Goal: Transaction & Acquisition: Subscribe to service/newsletter

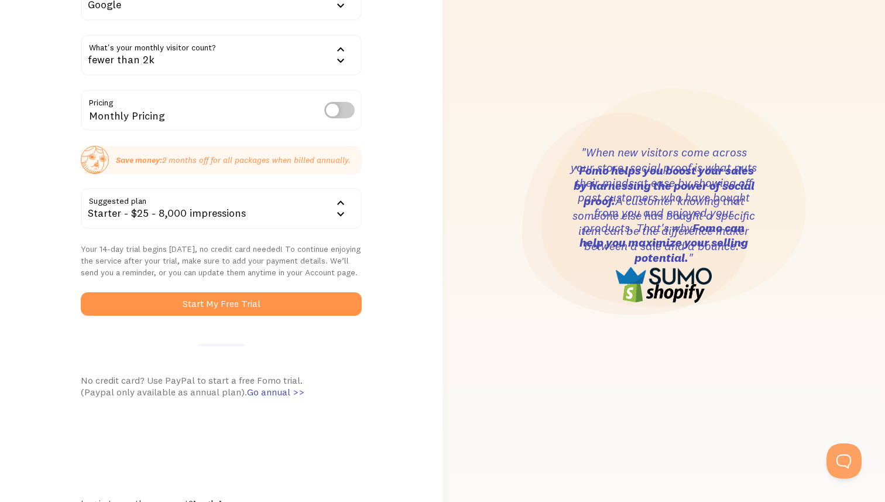
scroll to position [139, 0]
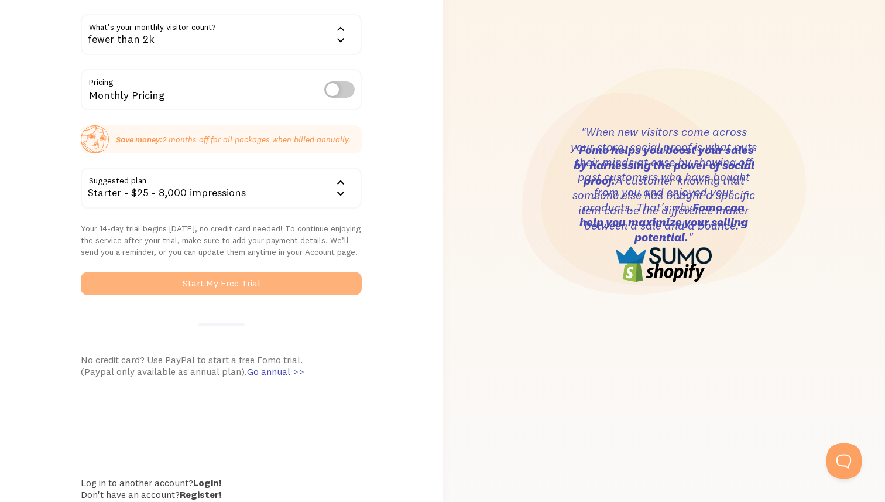
click at [248, 286] on button "Start My Free Trial" at bounding box center [221, 283] width 281 height 23
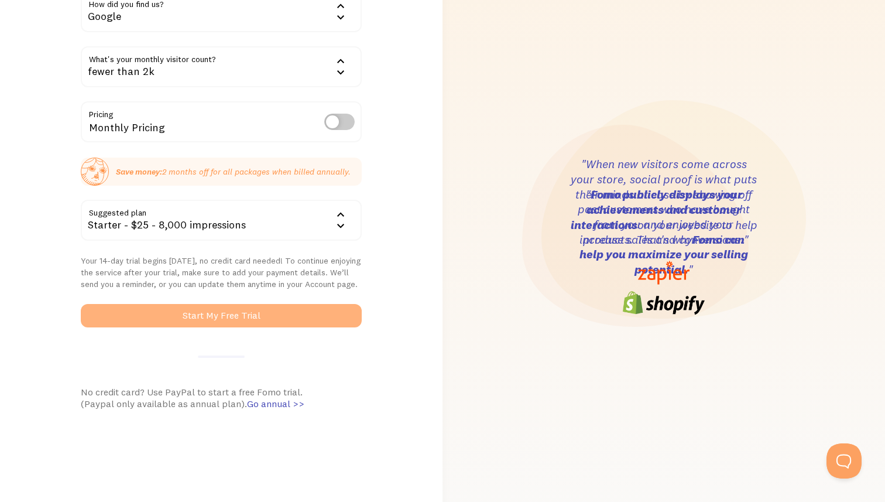
scroll to position [0, 0]
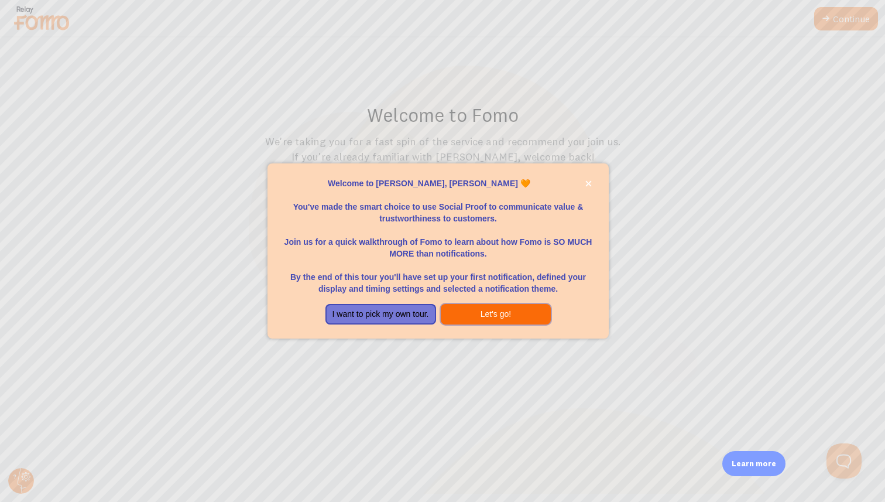
click at [500, 315] on button "Let's go!" at bounding box center [496, 314] width 111 height 21
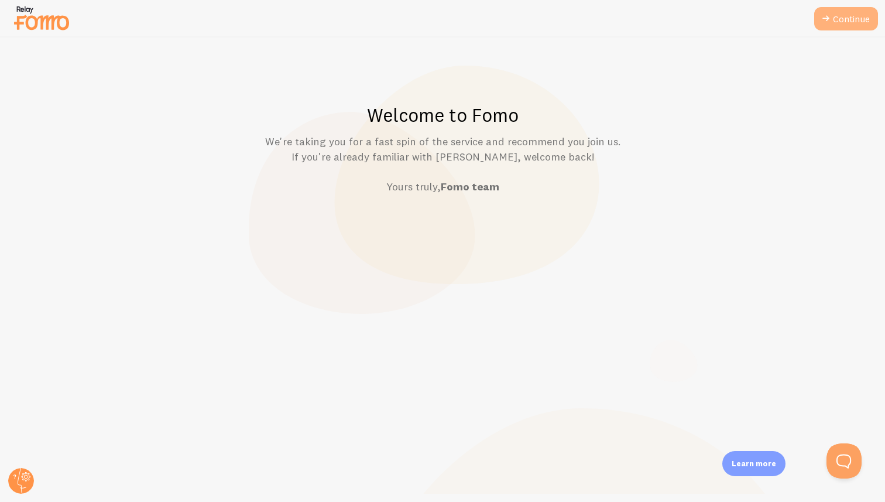
click at [853, 22] on link "Continue" at bounding box center [846, 18] width 64 height 23
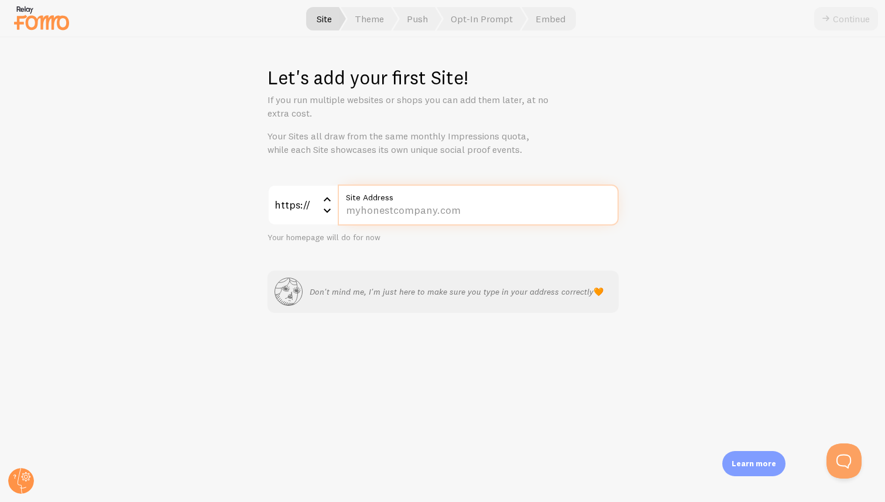
click at [431, 213] on input "Site Address" at bounding box center [478, 204] width 281 height 41
paste input "jiujitsu-five-o.thinkific.com/products/courses/police-defensive-tactics-instruc…"
type input "jiujitsu-five-o.thinkific.com/products/courses/police-defensive-tactics-instruc…"
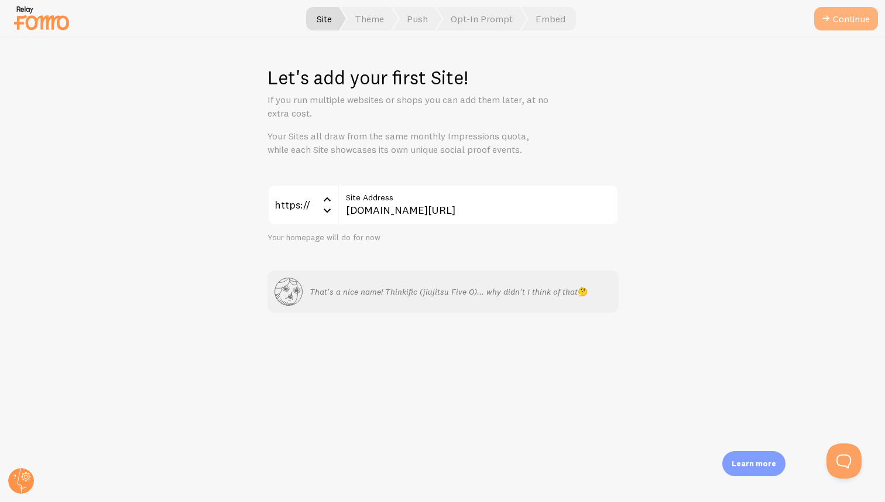
scroll to position [0, 0]
click at [865, 20] on button "Continue" at bounding box center [846, 18] width 64 height 23
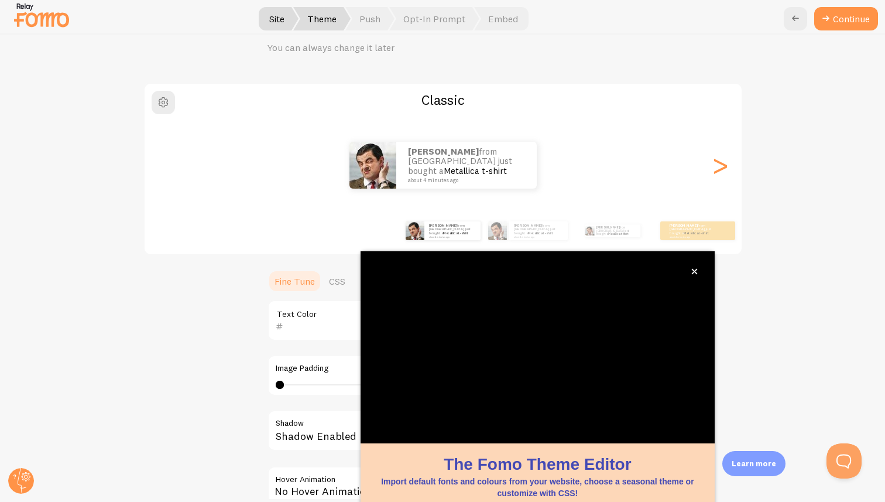
scroll to position [63, 0]
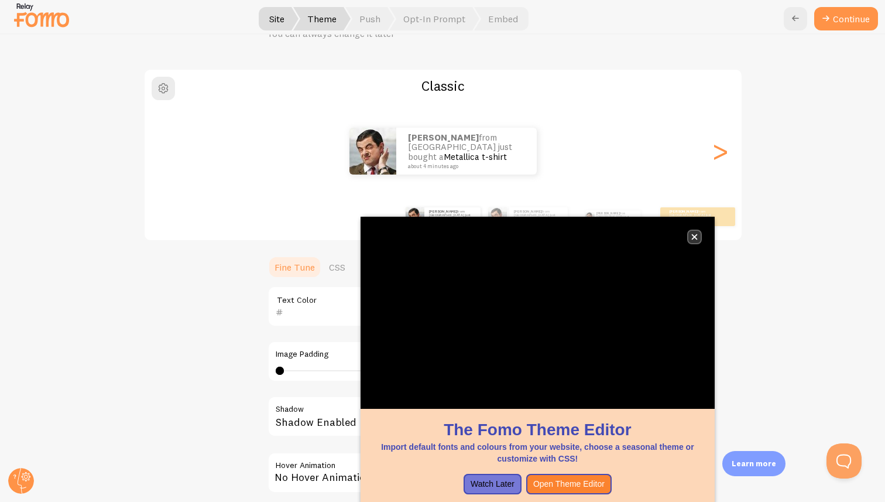
click at [694, 238] on icon "close," at bounding box center [695, 237] width 6 height 6
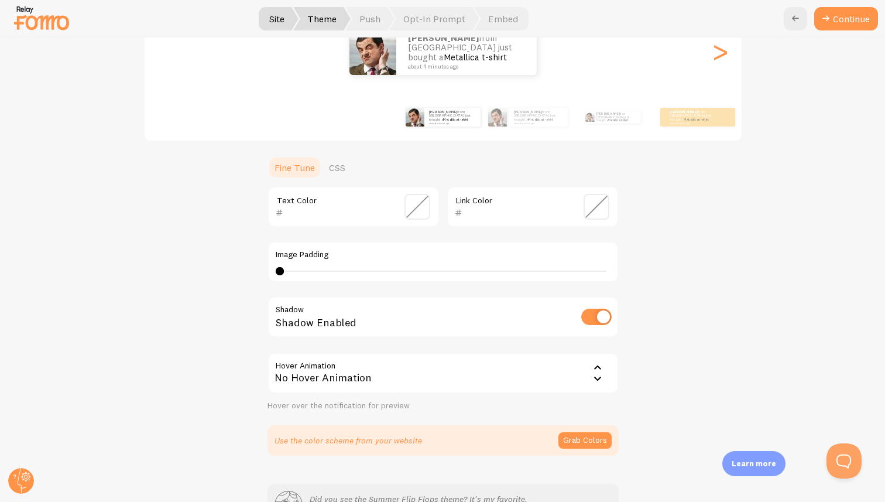
scroll to position [186, 0]
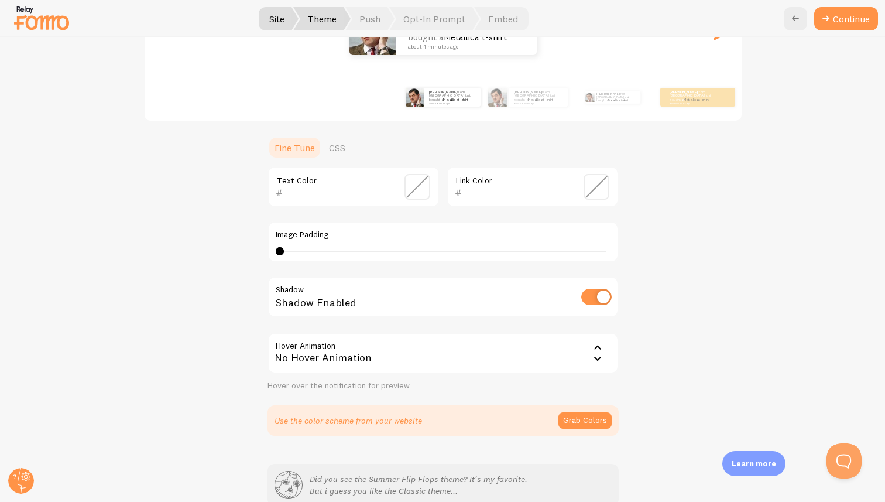
click at [594, 349] on icon at bounding box center [598, 348] width 14 height 14
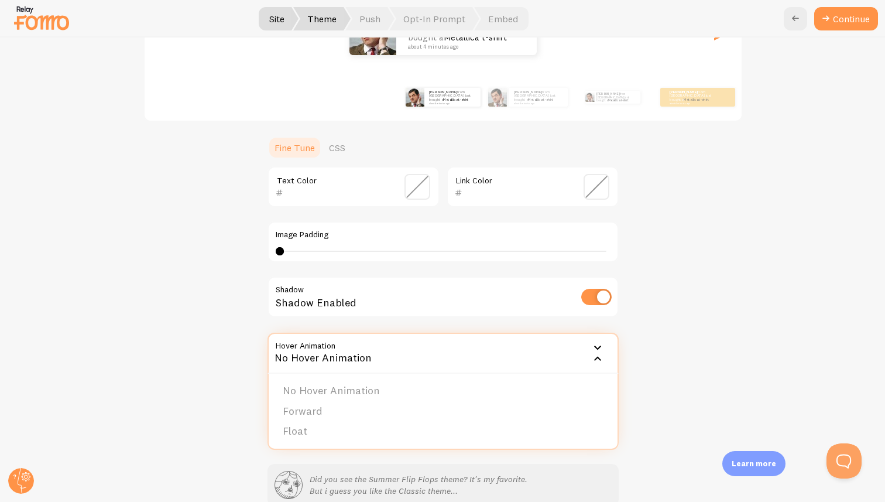
click at [662, 359] on div "Classic Jason from United States just bought a Metallica t-shirt about 4 minute…" at bounding box center [443, 192] width 829 height 487
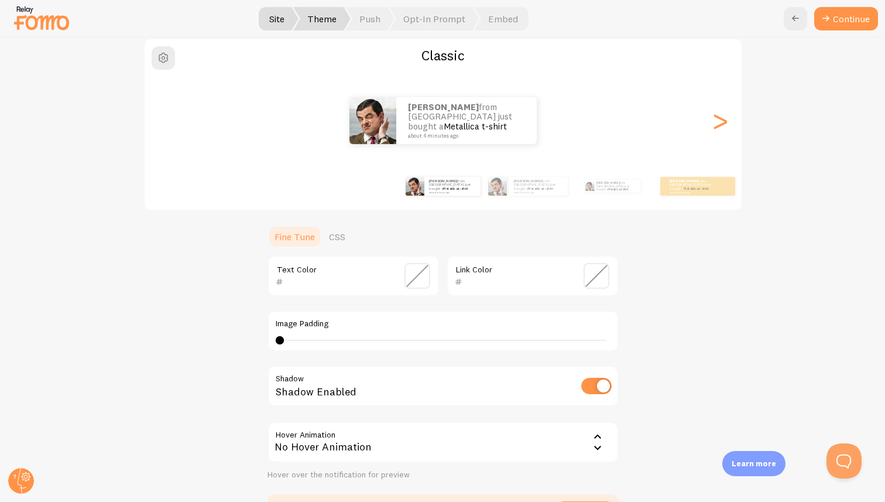
scroll to position [246, 0]
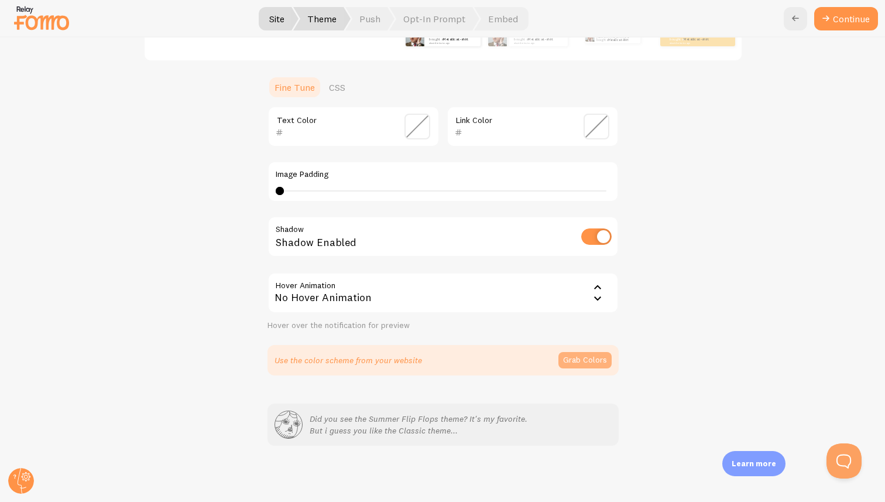
click at [594, 361] on button "Grab Colors" at bounding box center [585, 360] width 53 height 16
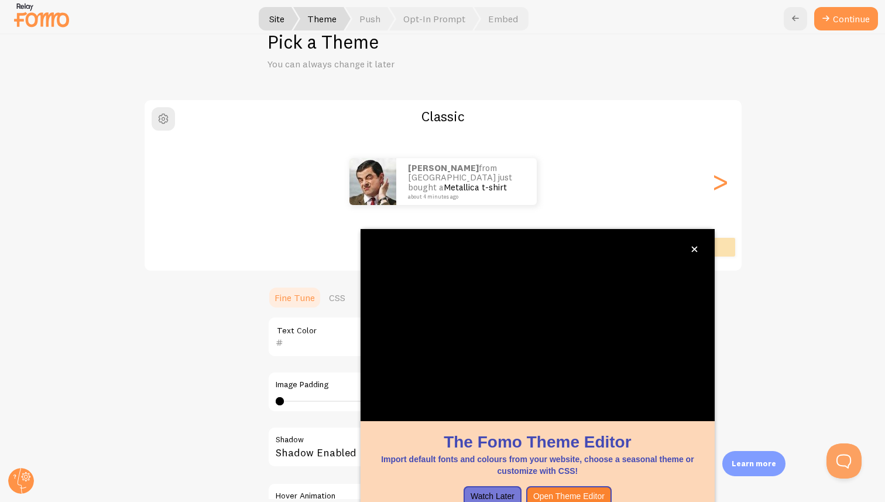
scroll to position [63, 0]
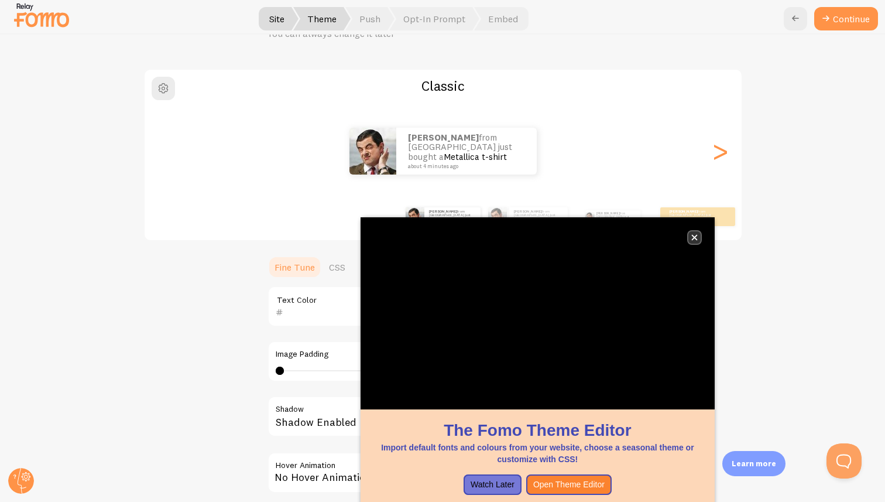
click at [696, 237] on icon "close," at bounding box center [695, 237] width 6 height 6
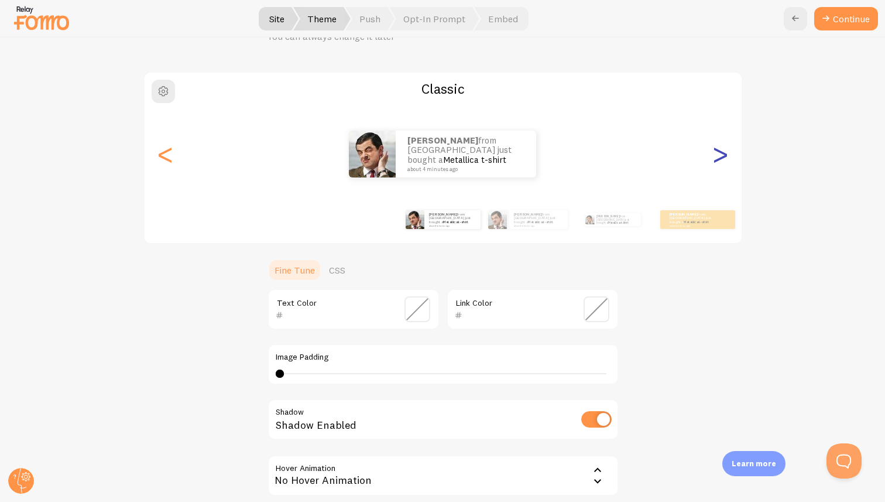
click at [720, 159] on div ">" at bounding box center [721, 154] width 14 height 84
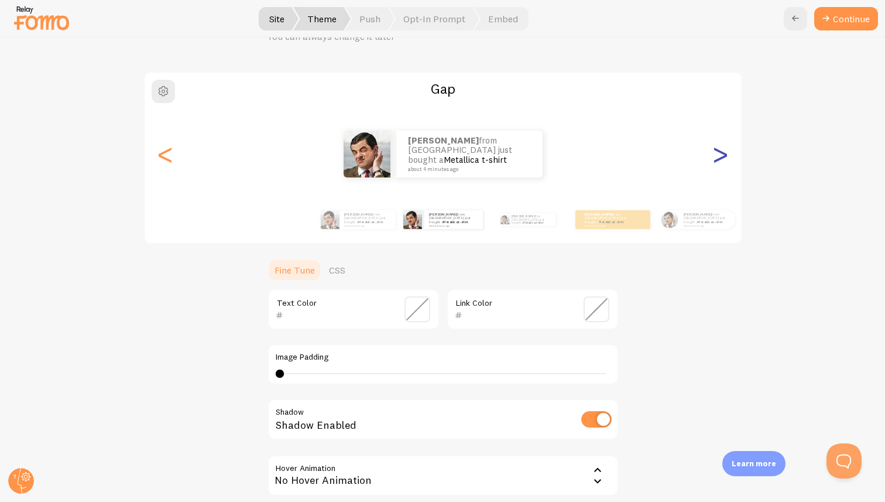
click at [715, 156] on div ">" at bounding box center [721, 154] width 14 height 84
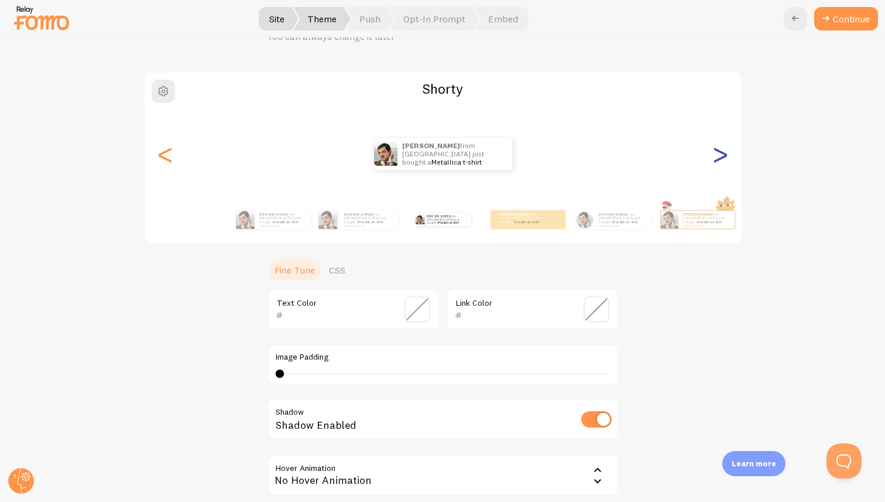
click at [715, 156] on div ">" at bounding box center [721, 154] width 14 height 84
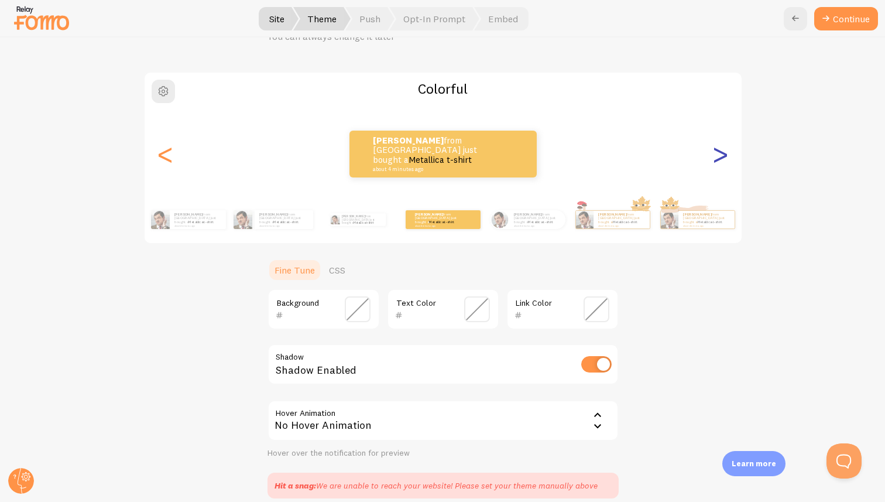
click at [715, 157] on div ">" at bounding box center [721, 154] width 14 height 84
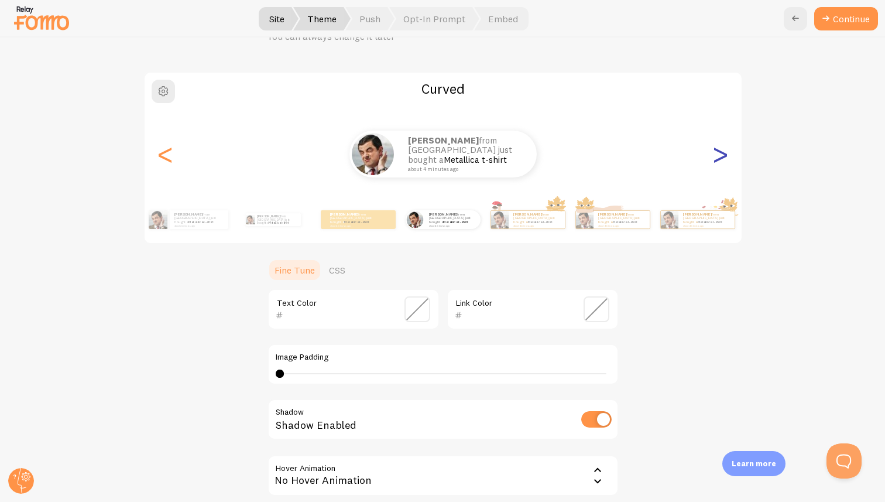
click at [715, 157] on div ">" at bounding box center [721, 154] width 14 height 84
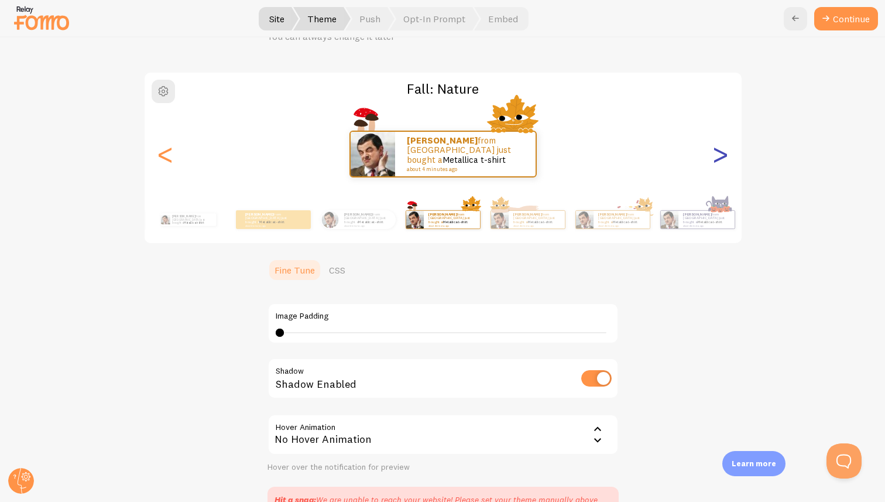
type input "0"
click at [715, 157] on div ">" at bounding box center [721, 154] width 14 height 84
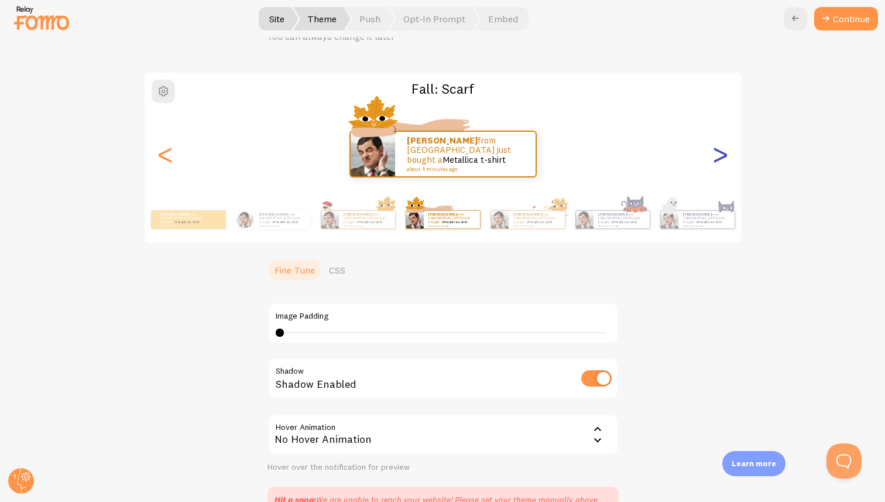
click at [715, 157] on div ">" at bounding box center [721, 154] width 14 height 84
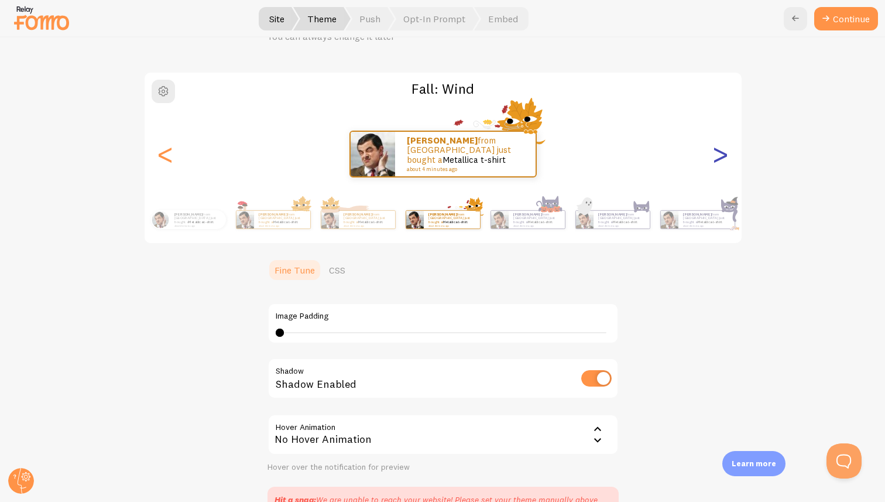
click at [715, 157] on div ">" at bounding box center [721, 154] width 14 height 84
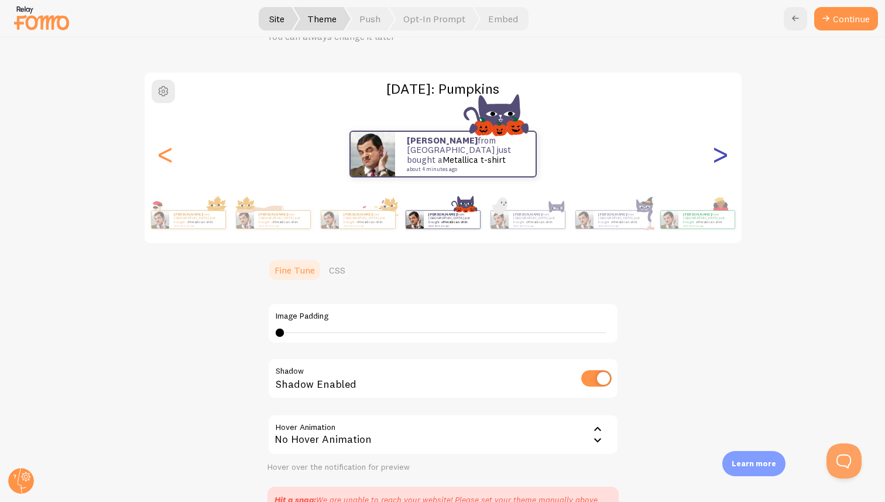
click at [715, 157] on div ">" at bounding box center [721, 154] width 14 height 84
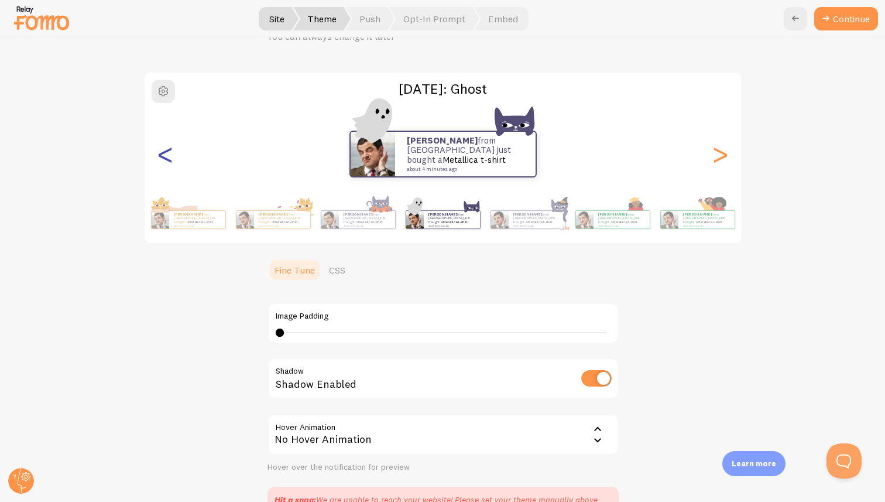
click at [169, 160] on div "<" at bounding box center [166, 154] width 14 height 84
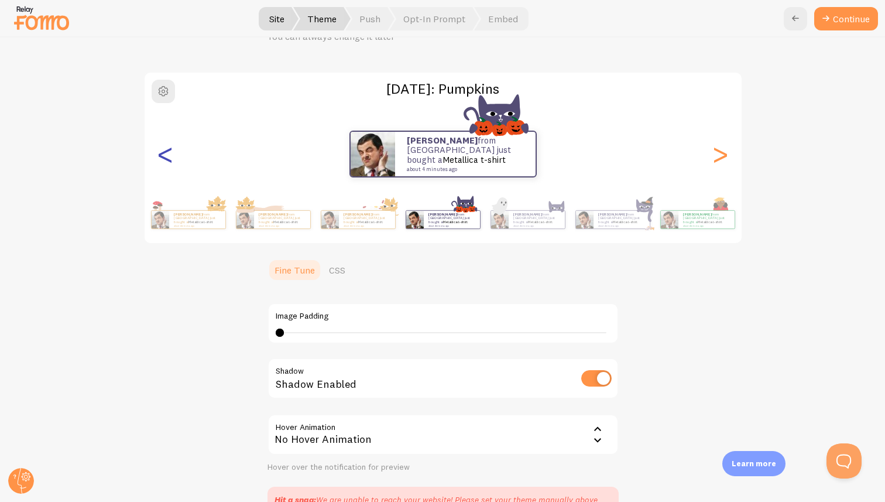
click at [169, 160] on div "<" at bounding box center [166, 154] width 14 height 84
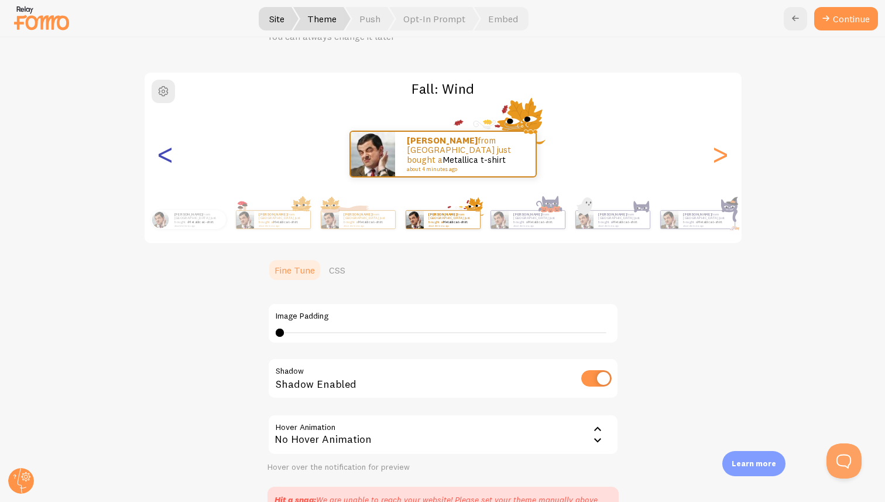
click at [169, 160] on div "<" at bounding box center [166, 154] width 14 height 84
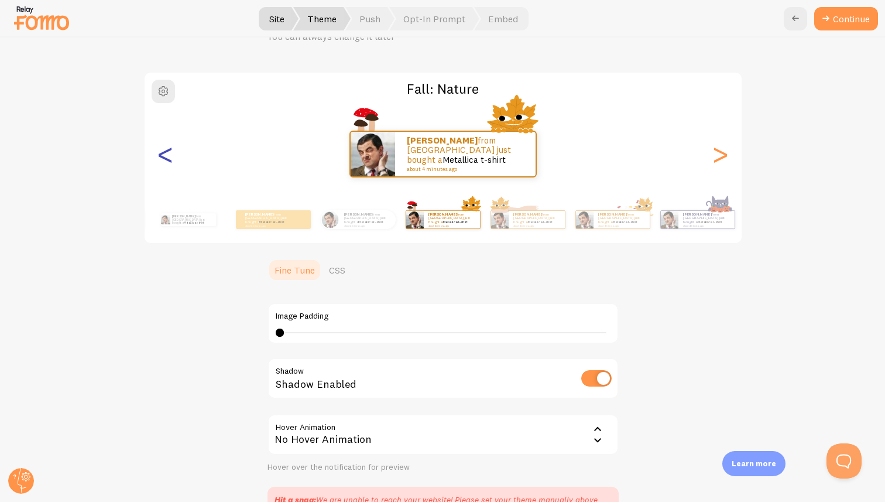
click at [169, 160] on div "<" at bounding box center [166, 154] width 14 height 84
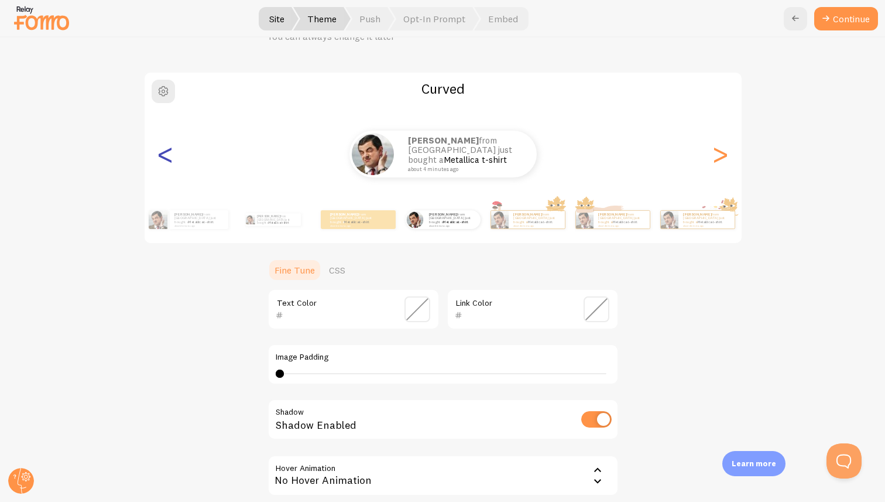
click at [169, 160] on div "<" at bounding box center [166, 154] width 14 height 84
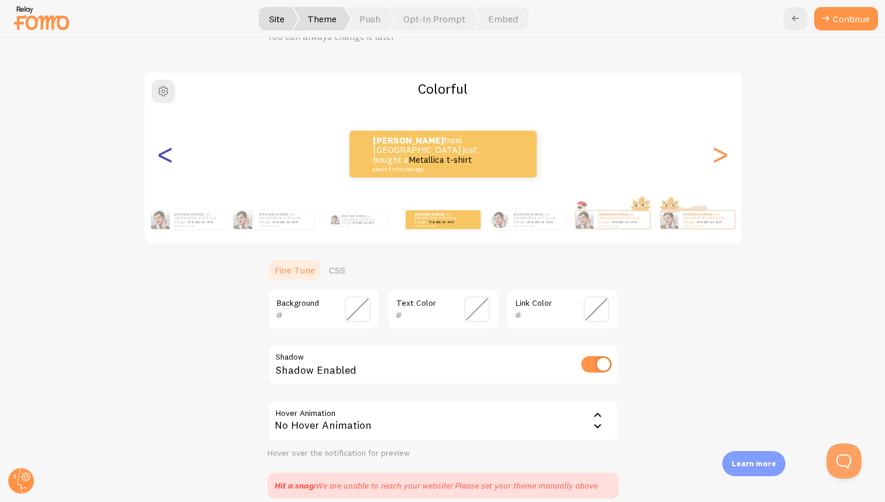
click at [169, 160] on div "<" at bounding box center [166, 154] width 14 height 84
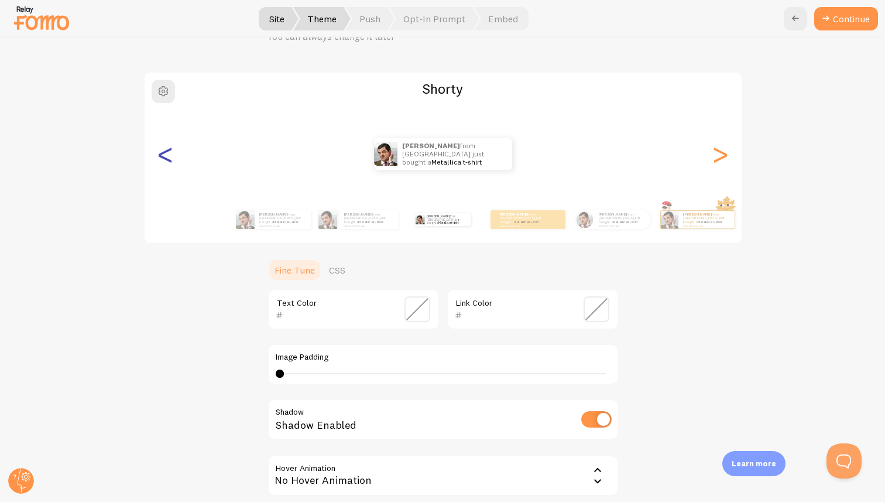
click at [169, 160] on div "<" at bounding box center [166, 154] width 14 height 84
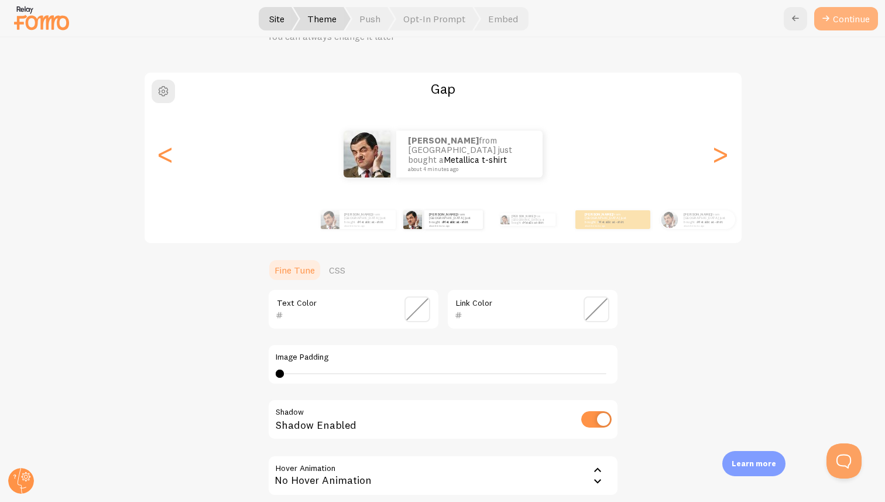
click at [847, 21] on button "Continue" at bounding box center [846, 18] width 64 height 23
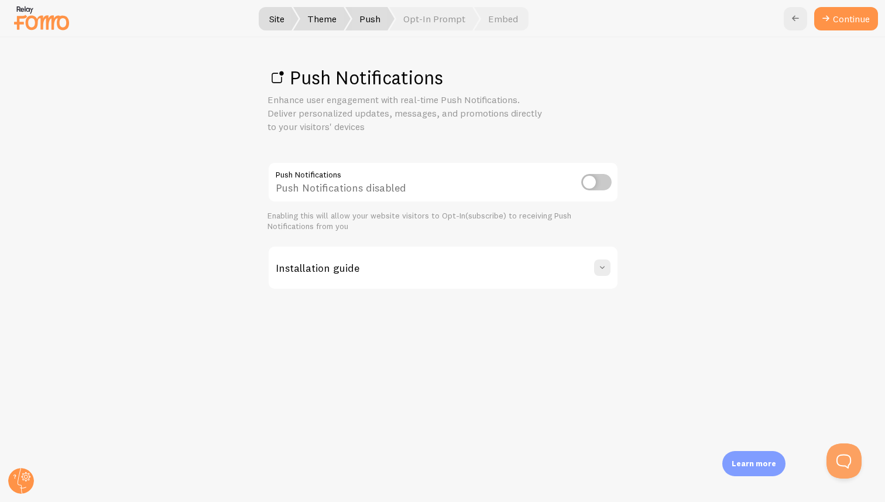
click at [326, 18] on span "Theme" at bounding box center [321, 18] width 57 height 23
click at [795, 16] on icon at bounding box center [796, 19] width 14 height 14
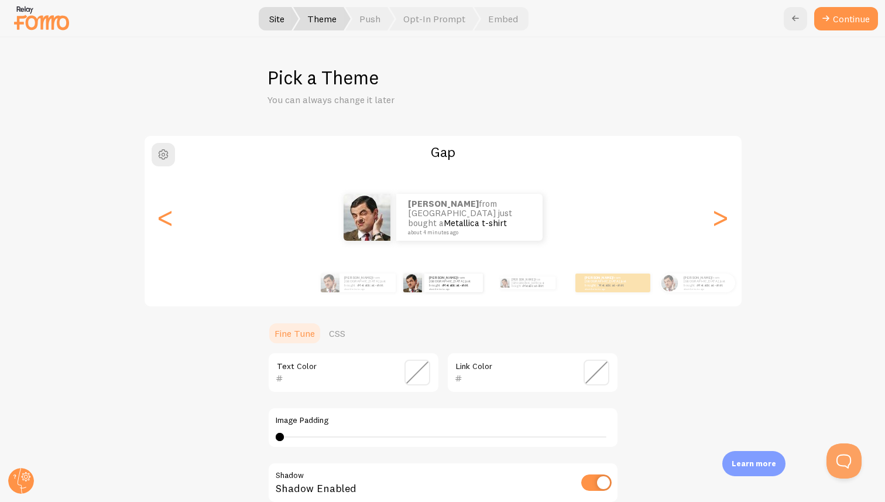
click at [594, 371] on span at bounding box center [597, 373] width 26 height 26
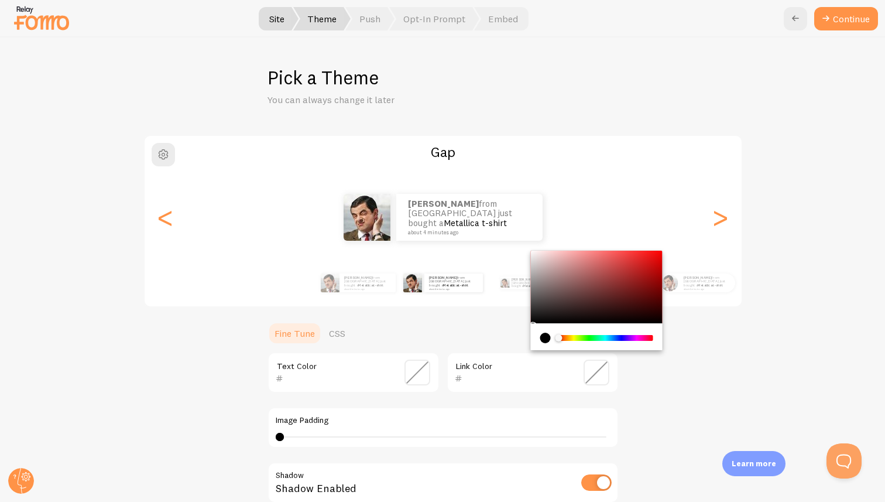
click at [665, 384] on div "Gap Jason from United States just bought a Metallica t-shirt about 4 minutes ag…" at bounding box center [443, 378] width 829 height 487
click at [494, 381] on input "text" at bounding box center [516, 378] width 107 height 14
type input "07a7f7"
click at [752, 379] on div "Gap Jason from United States just bought a Metallica t-shirt about 4 minutes ag…" at bounding box center [443, 378] width 829 height 487
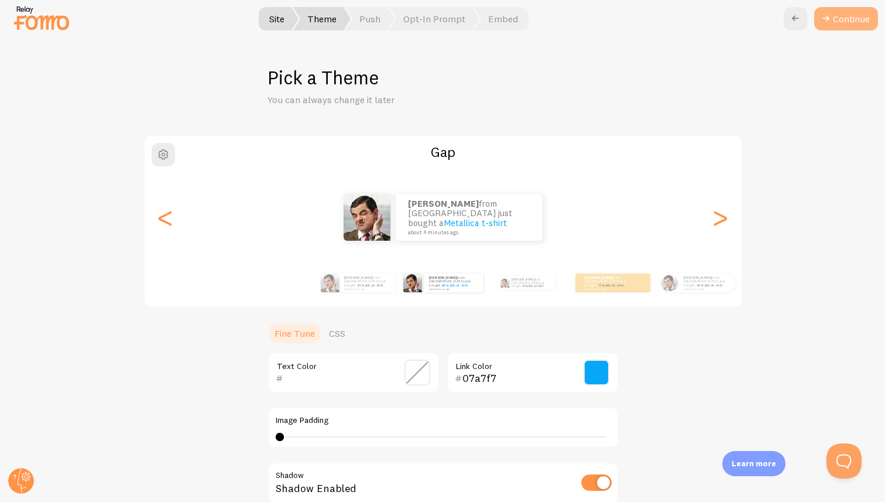
click at [843, 9] on button "Continue" at bounding box center [846, 18] width 64 height 23
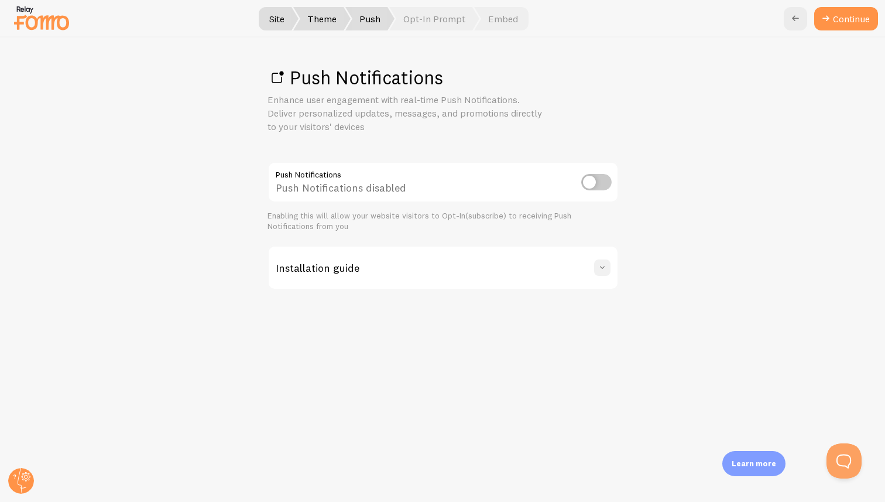
click at [605, 268] on span at bounding box center [603, 268] width 12 height 12
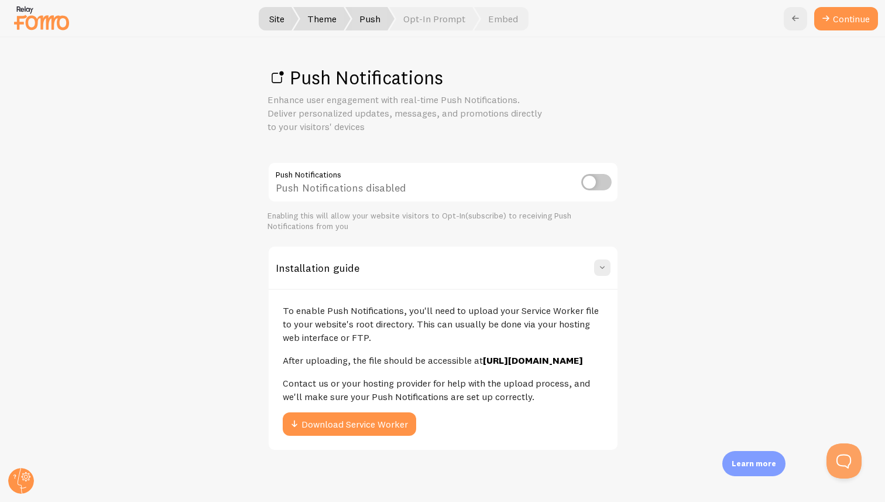
click at [687, 252] on div "Push Notifications Enhance user engagement with real-time Push Notifications. D…" at bounding box center [443, 269] width 885 height 464
click at [790, 69] on div "Push Notifications Enhance user engagement with real-time Push Notifications. D…" at bounding box center [443, 269] width 885 height 464
click at [840, 15] on link "Continue" at bounding box center [846, 18] width 64 height 23
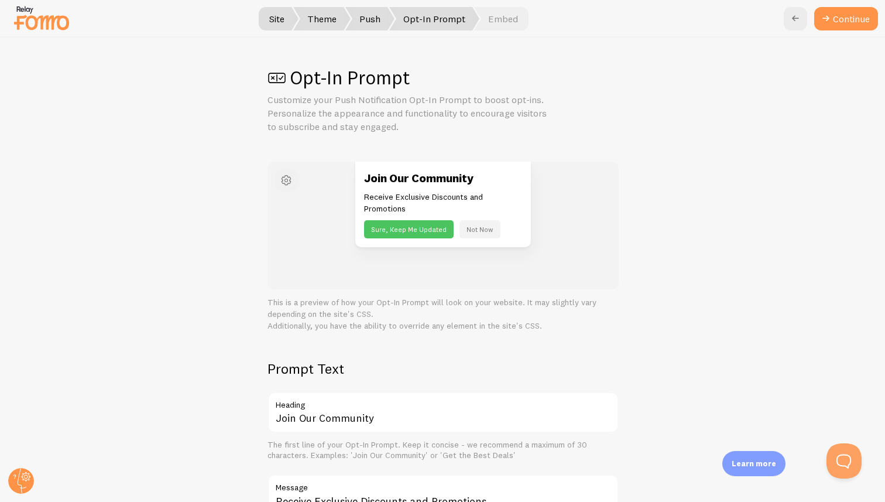
click at [287, 177] on span "button" at bounding box center [286, 180] width 14 height 14
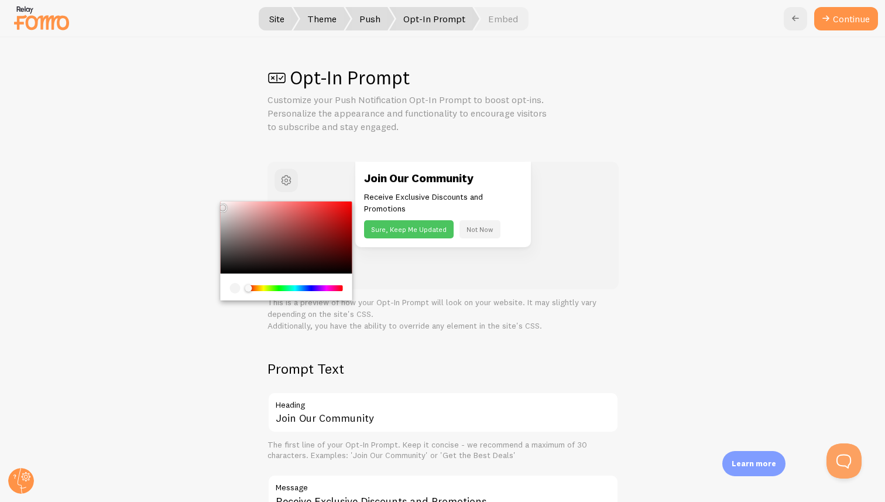
click at [491, 234] on button "Not Now" at bounding box center [480, 229] width 41 height 18
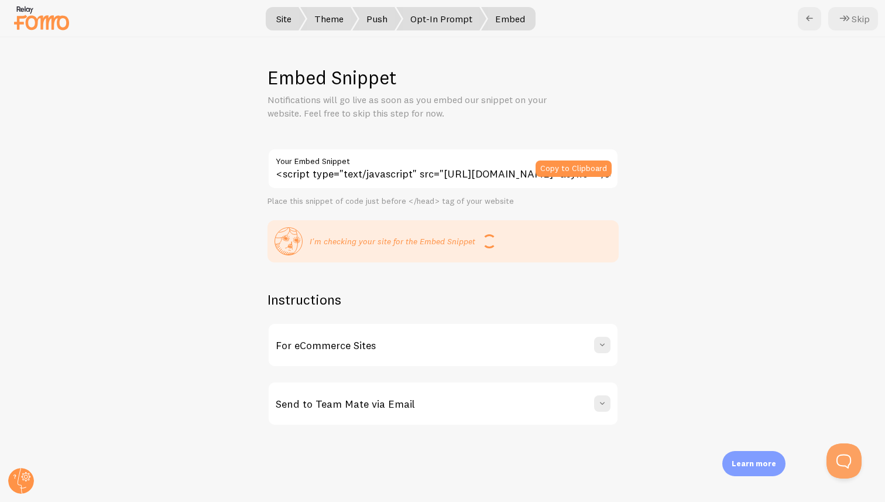
click at [514, 20] on span "Embed" at bounding box center [508, 18] width 54 height 23
click at [855, 20] on button "Skip" at bounding box center [854, 18] width 50 height 23
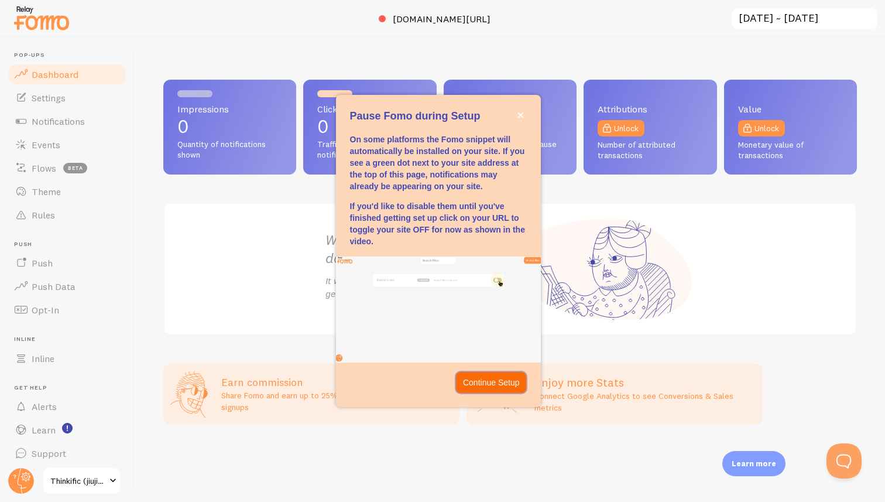
click at [494, 382] on p "Continue Setup" at bounding box center [491, 382] width 57 height 12
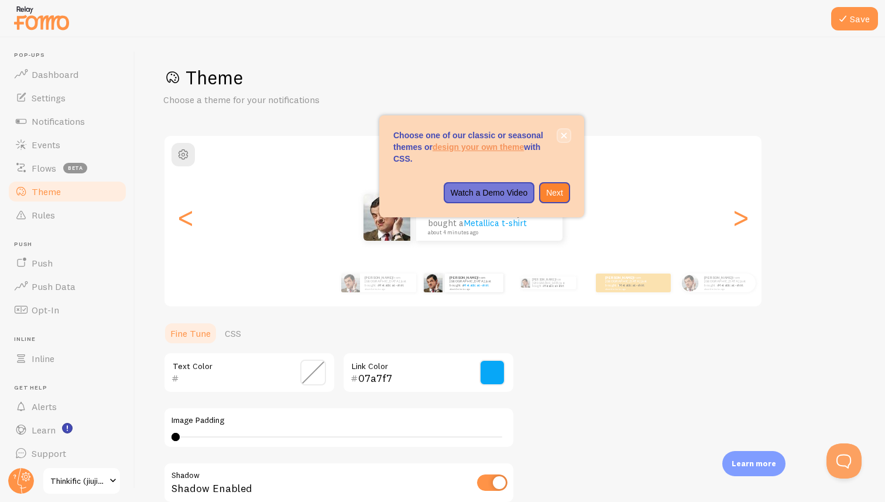
click at [562, 133] on icon "close," at bounding box center [565, 136] width 6 height 6
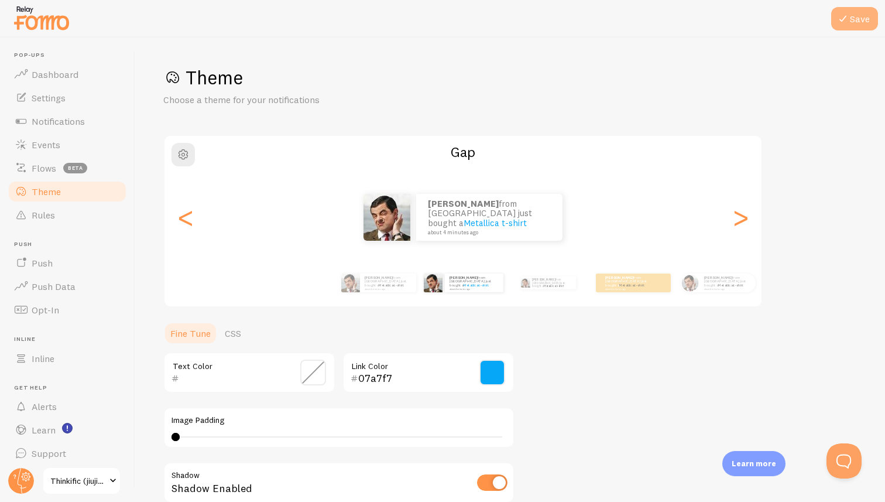
click at [848, 18] on icon at bounding box center [843, 19] width 14 height 14
click at [858, 23] on button "Save" at bounding box center [854, 18] width 47 height 23
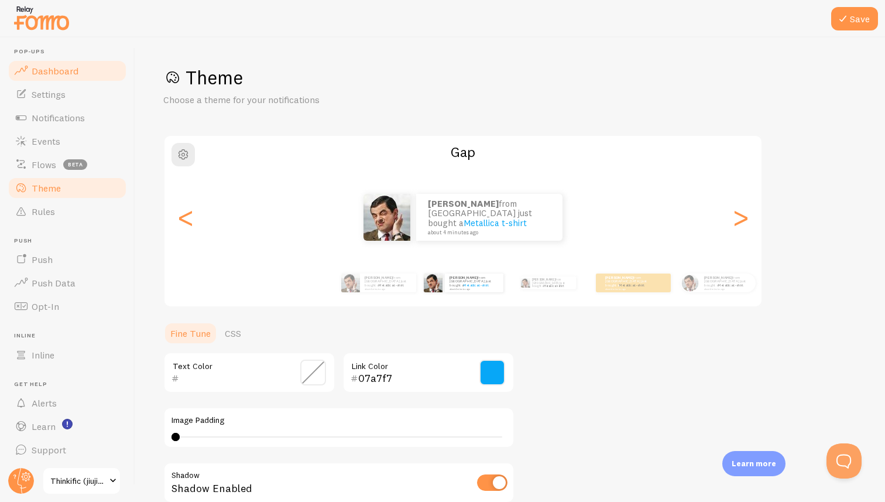
click at [30, 63] on link "Dashboard" at bounding box center [67, 70] width 121 height 23
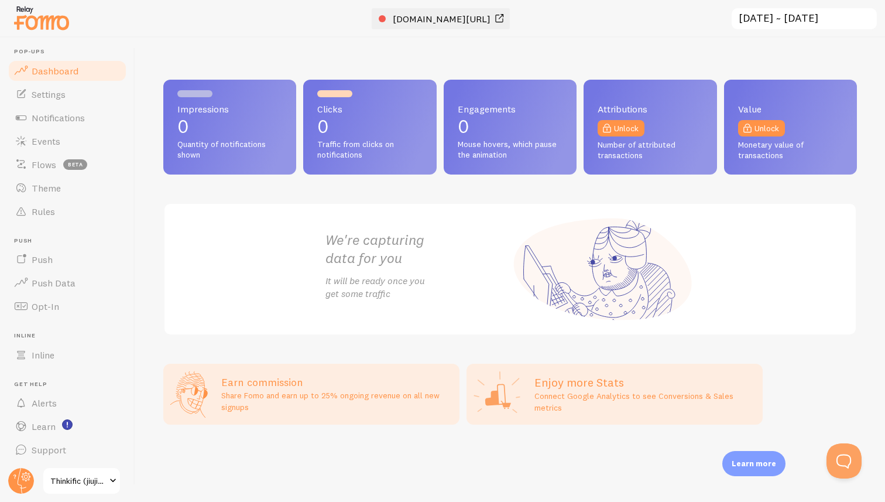
click at [396, 19] on span "jiujitsu-five-o.thinkific.com/products/courses/police-defensive-tactics-instruc…" at bounding box center [442, 19] width 98 height 12
